Goal: Task Accomplishment & Management: Use online tool/utility

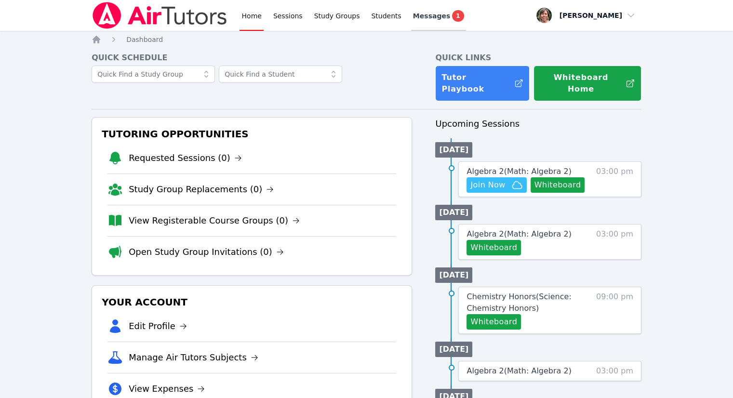
click at [430, 17] on span "Messages" at bounding box center [431, 16] width 37 height 10
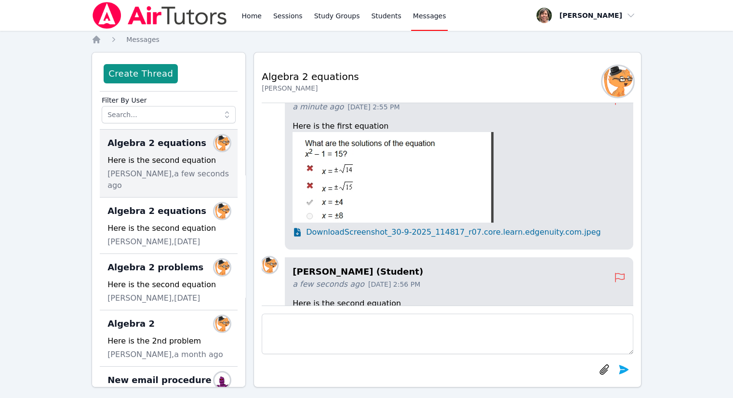
scroll to position [-238, 0]
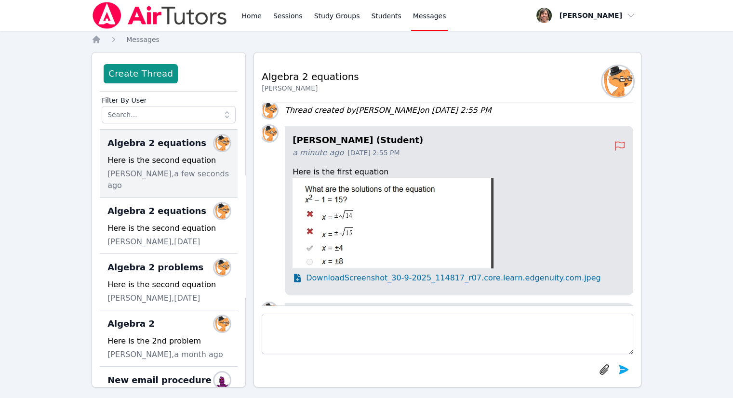
click at [349, 280] on span "Download Screenshot_30-9-2025_114817_r07.core.learn.edgenuity.com.jpeg" at bounding box center [453, 278] width 294 height 12
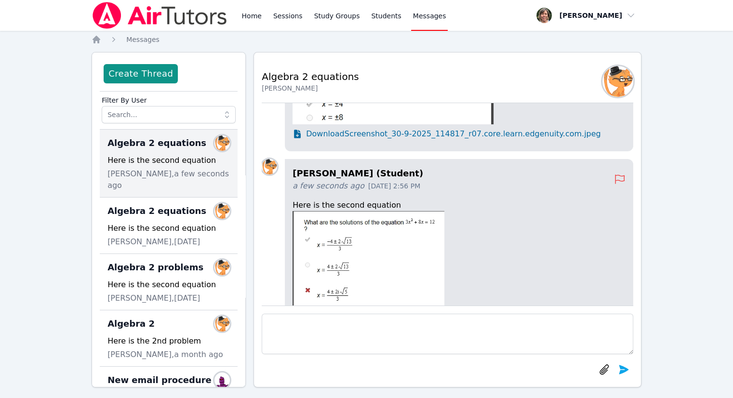
scroll to position [0, 0]
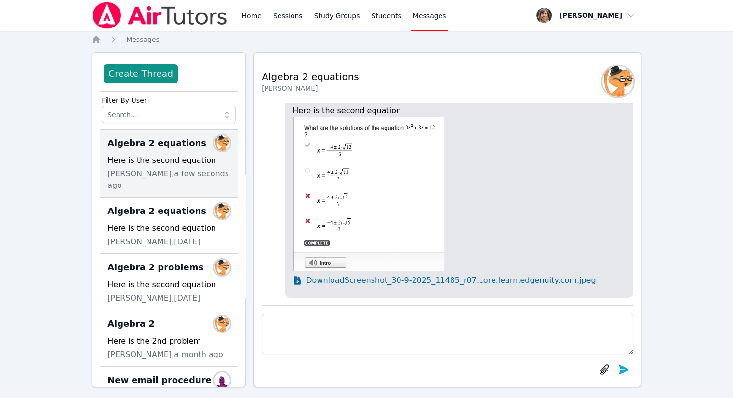
click at [437, 281] on span "Download Screenshot_30-9-2025_11485_r07.core.learn.edgenuity.com.jpeg" at bounding box center [451, 281] width 290 height 12
click at [256, 16] on link "Home" at bounding box center [251, 15] width 24 height 31
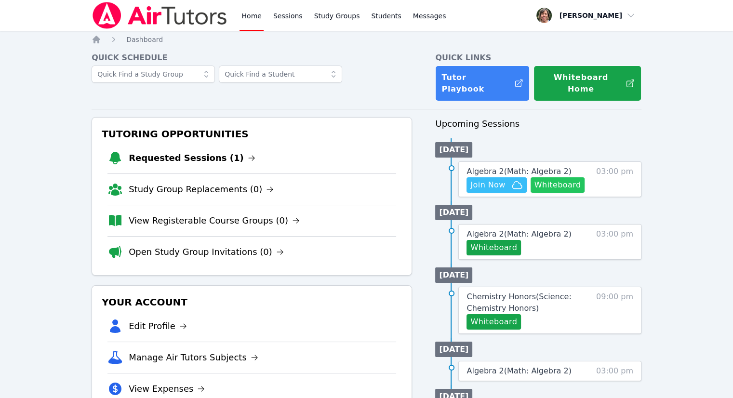
click at [557, 177] on button "Whiteboard" at bounding box center [557, 184] width 54 height 15
click at [499, 179] on span "Join Now" at bounding box center [487, 185] width 35 height 12
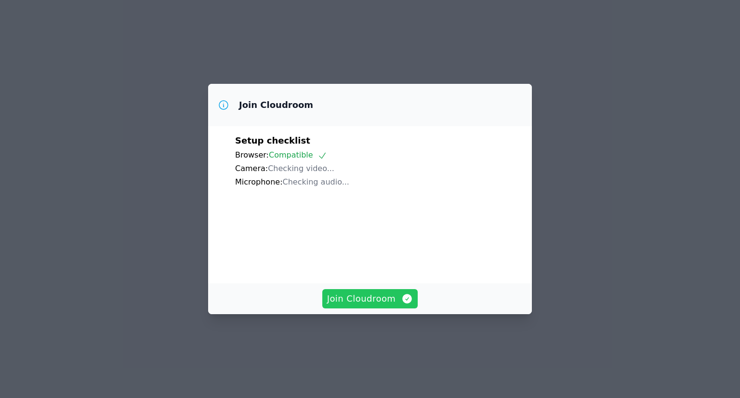
click at [356, 305] on span "Join Cloudroom" at bounding box center [370, 298] width 86 height 13
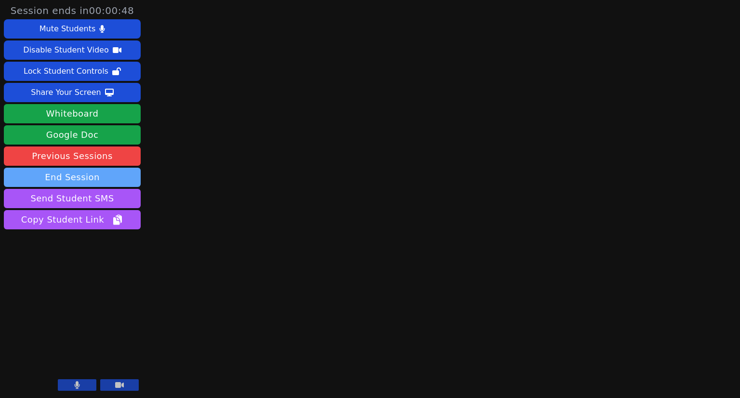
click at [86, 184] on button "End Session" at bounding box center [72, 177] width 137 height 19
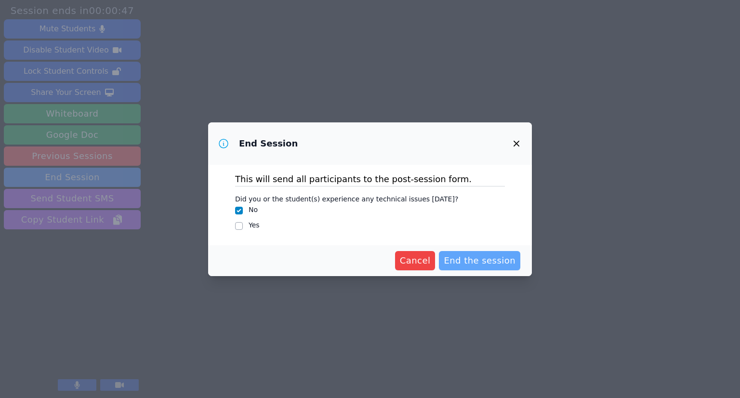
click at [482, 256] on span "End the session" at bounding box center [480, 260] width 72 height 13
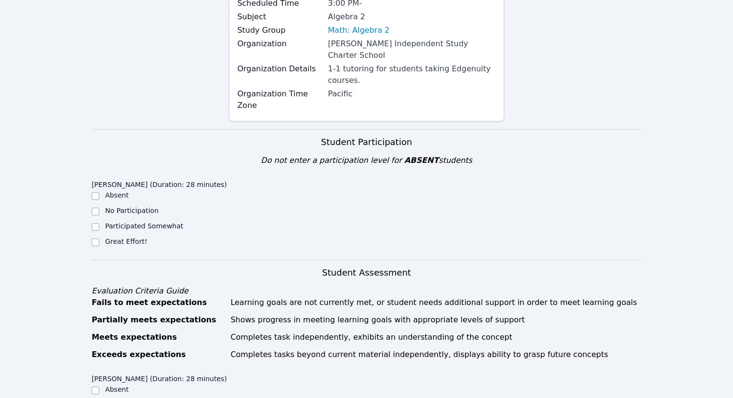
scroll to position [145, 0]
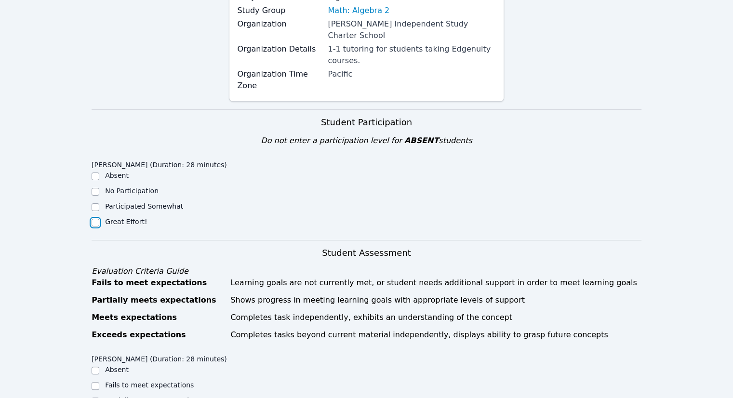
click at [95, 219] on input "Great Effort!" at bounding box center [96, 223] width 8 height 8
checkbox input "true"
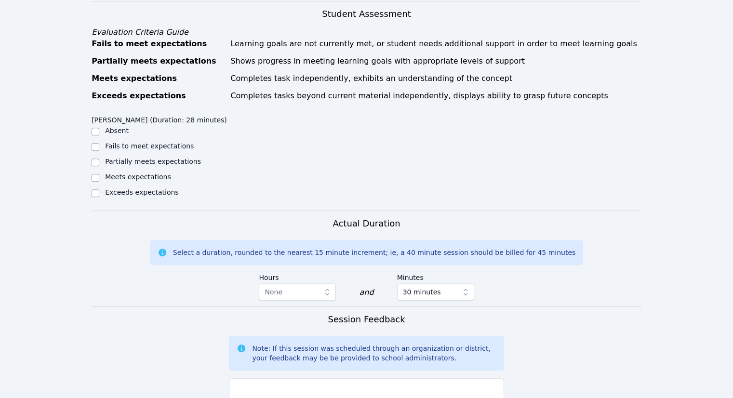
scroll to position [385, 0]
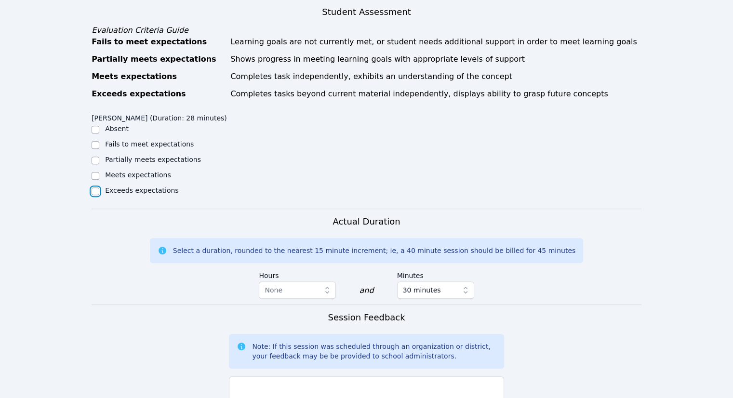
click at [96, 187] on input "Exceeds expectations" at bounding box center [96, 191] width 8 height 8
checkbox input "true"
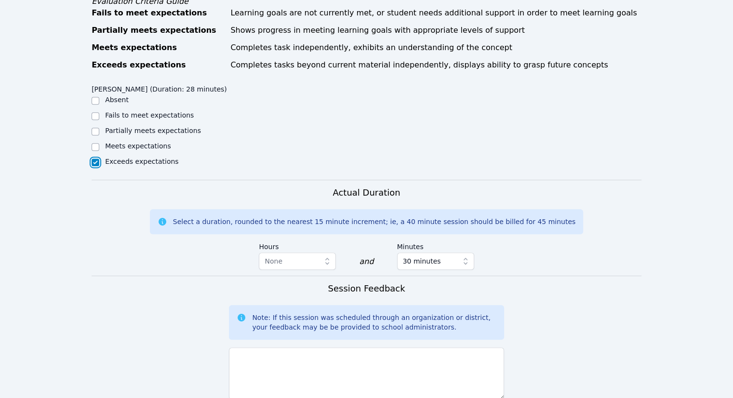
scroll to position [578, 0]
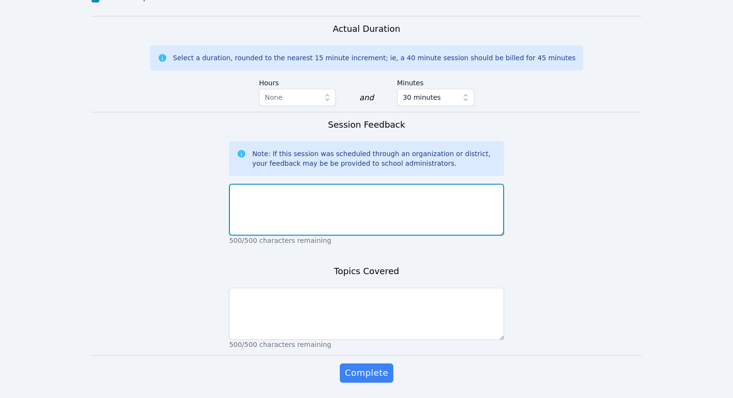
click at [284, 184] on textarea at bounding box center [366, 210] width 275 height 52
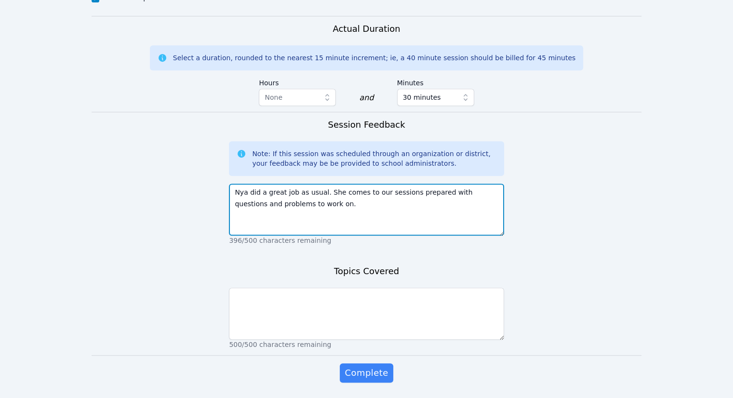
type textarea "Nya did a great job as usual. She comes to our sessions prepared with questions…"
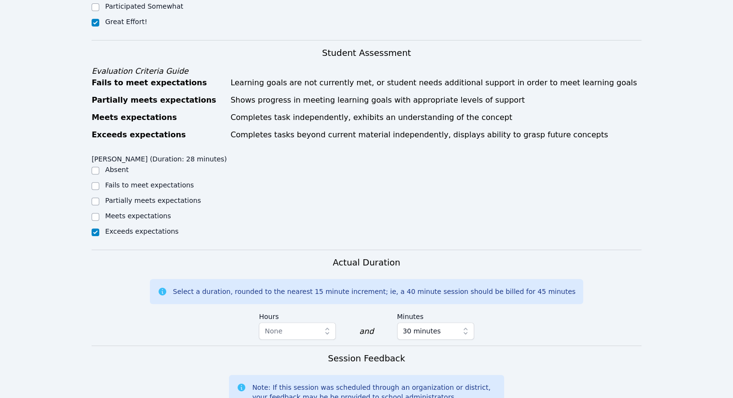
scroll to position [585, 0]
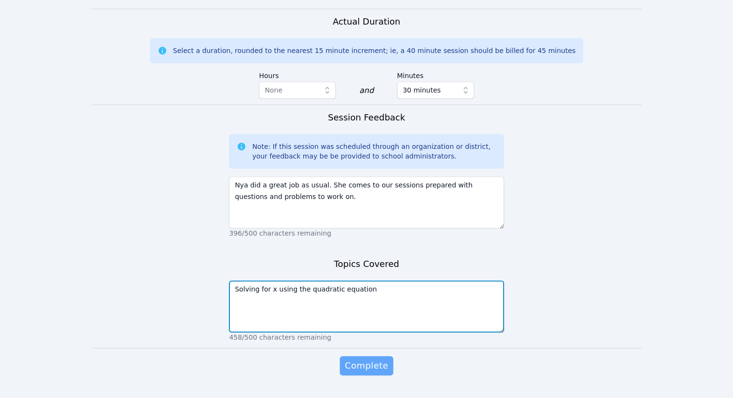
type textarea "Solving for x using the quadratic equation"
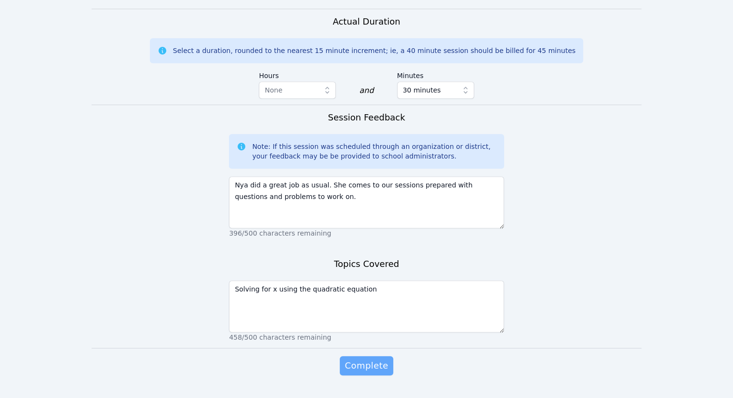
click at [373, 359] on span "Complete" at bounding box center [365, 365] width 43 height 13
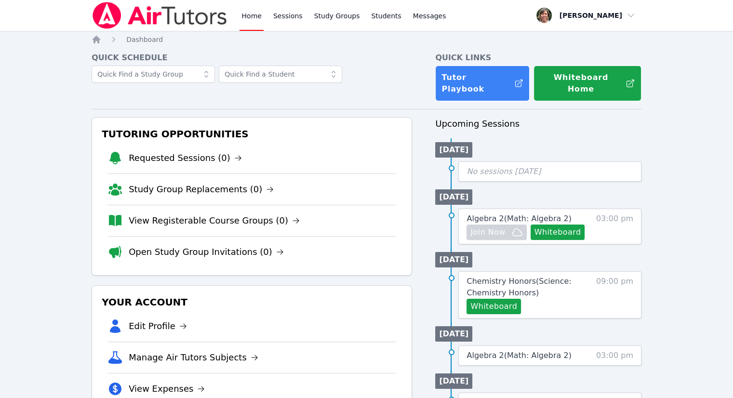
click at [249, 17] on link "Home" at bounding box center [251, 15] width 24 height 31
click at [251, 14] on link "Home" at bounding box center [251, 15] width 24 height 31
